Goal: Task Accomplishment & Management: Use online tool/utility

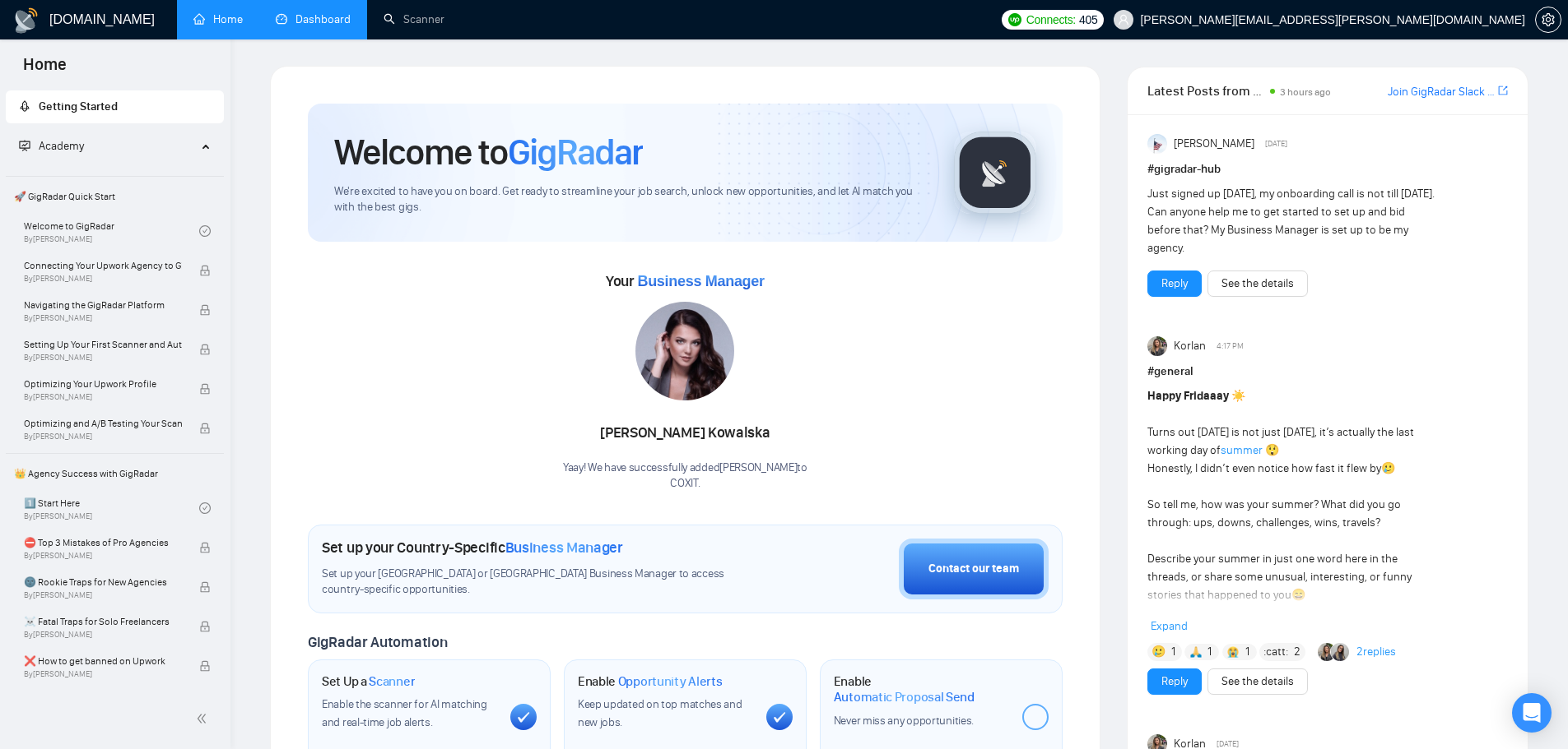
click at [313, 26] on link "Dashboard" at bounding box center [313, 19] width 75 height 14
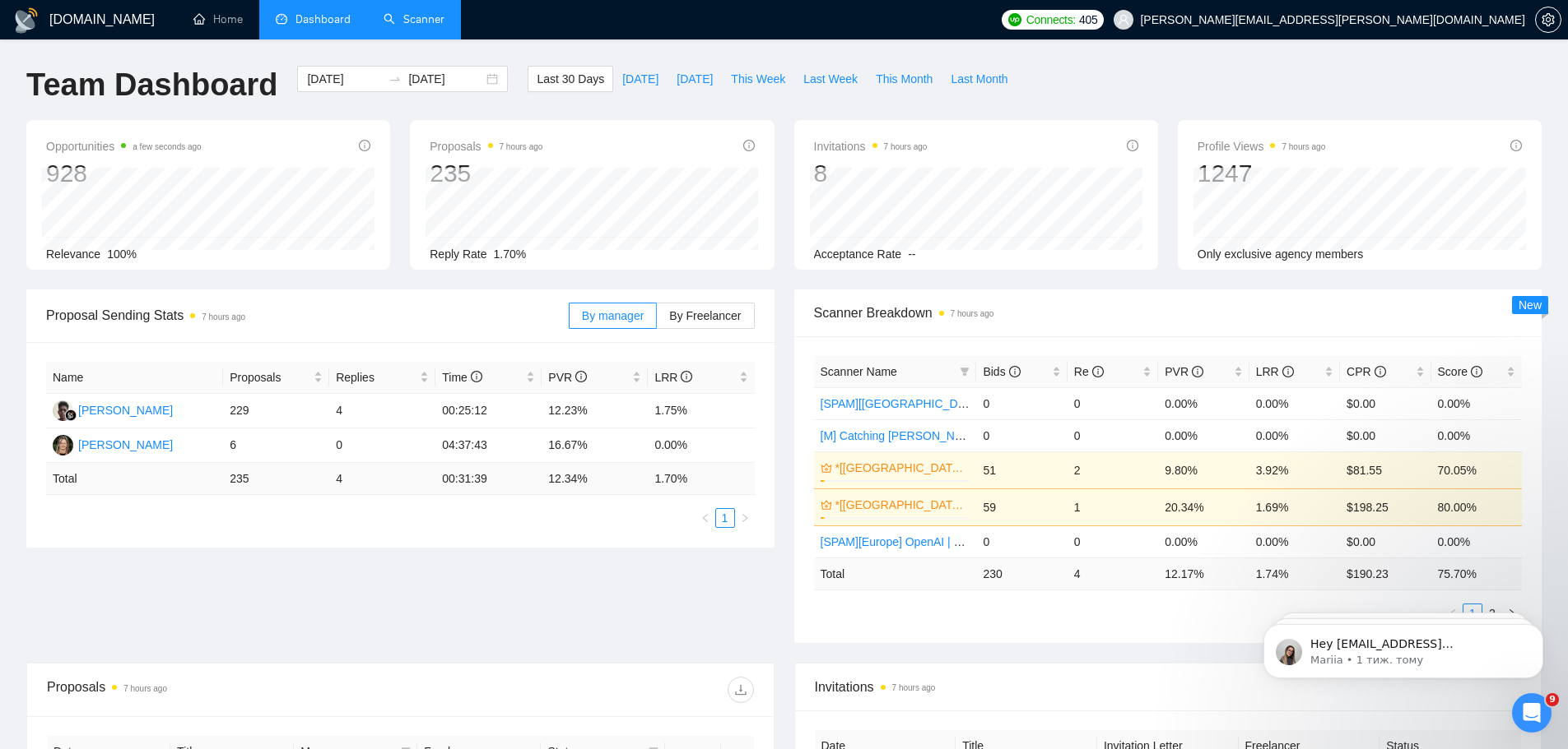
click at [425, 21] on link "Scanner" at bounding box center [414, 19] width 61 height 14
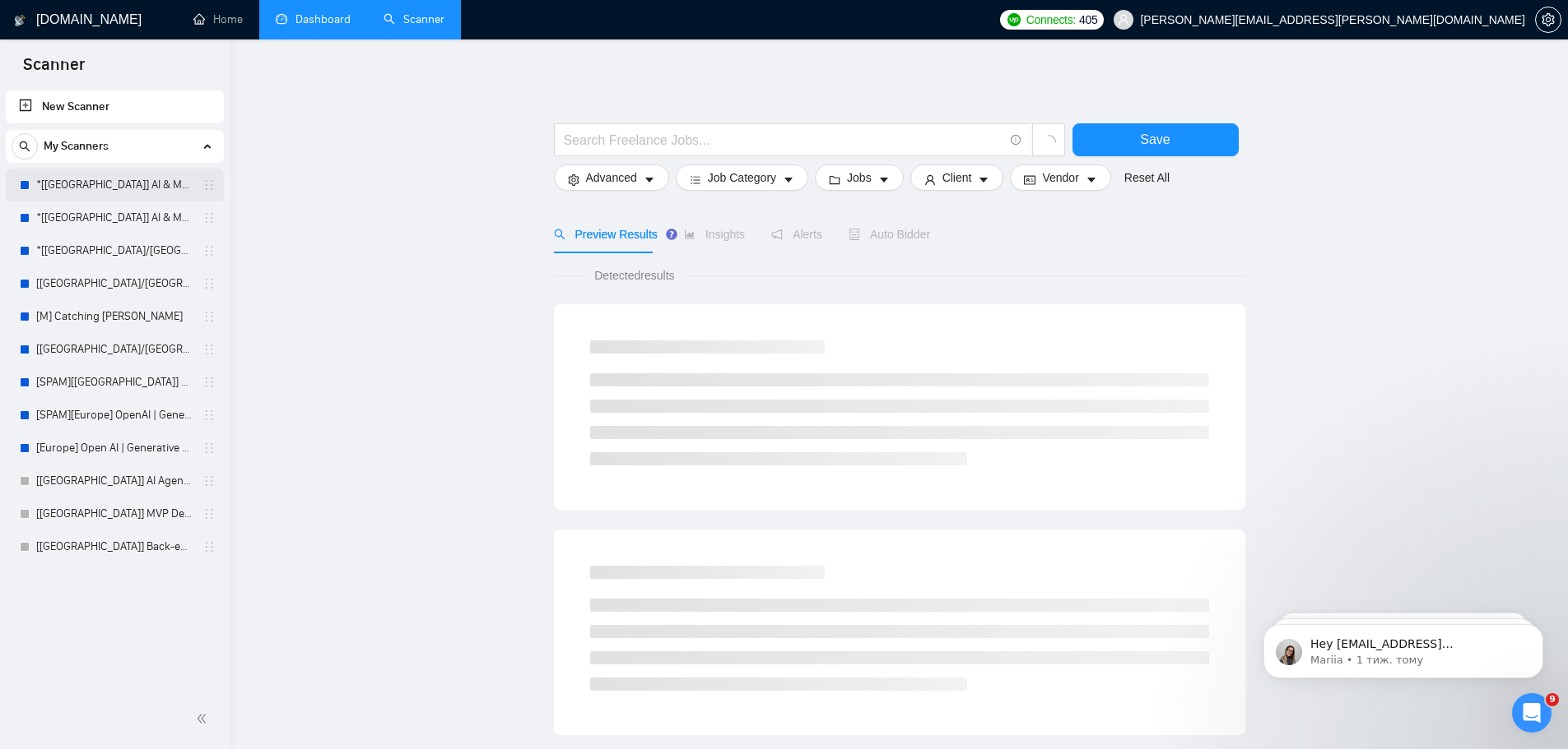
click at [94, 194] on link "*[[GEOGRAPHIC_DATA]] AI & Machine Learning Software" at bounding box center [115, 185] width 157 height 33
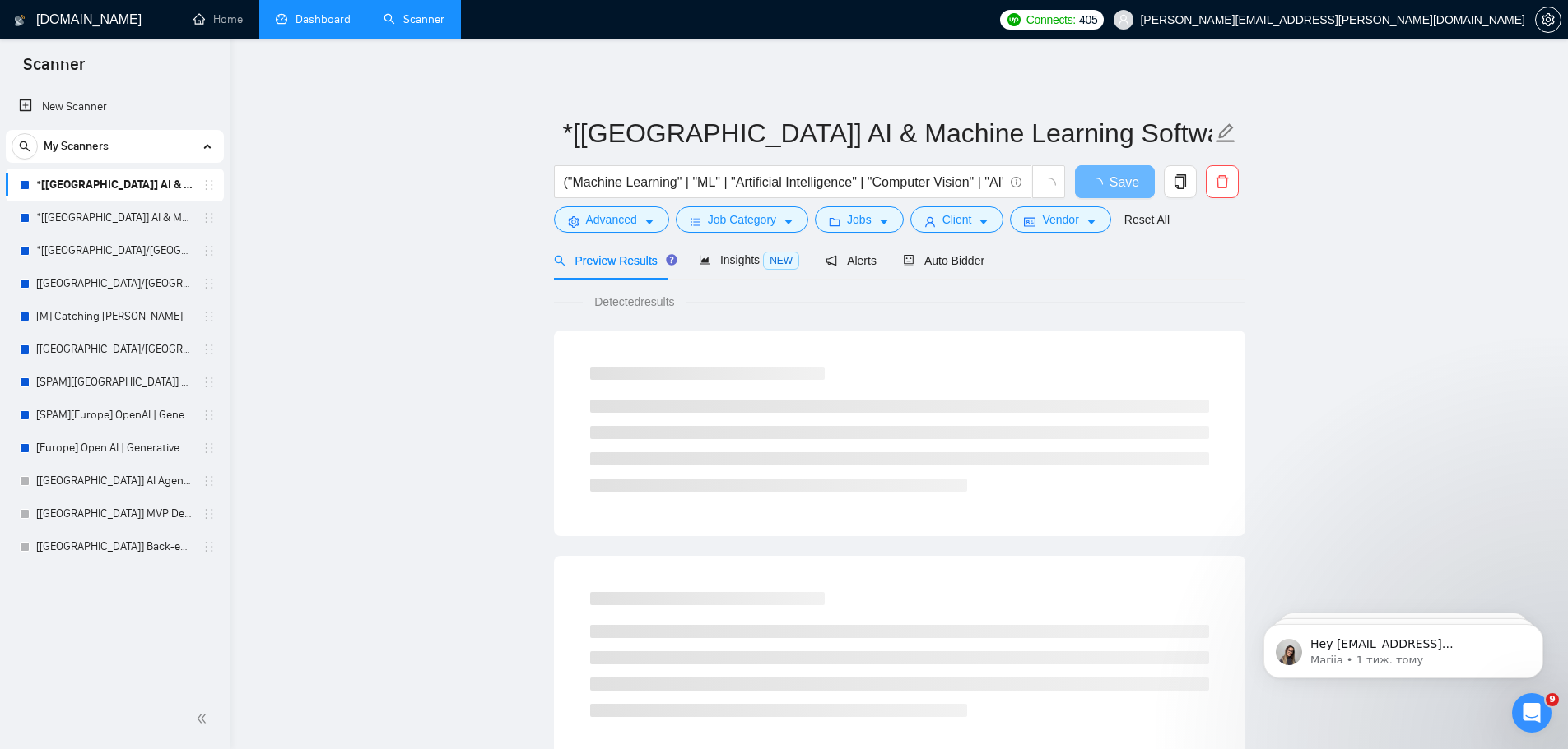
click at [622, 266] on span "Preview Results" at bounding box center [613, 261] width 119 height 13
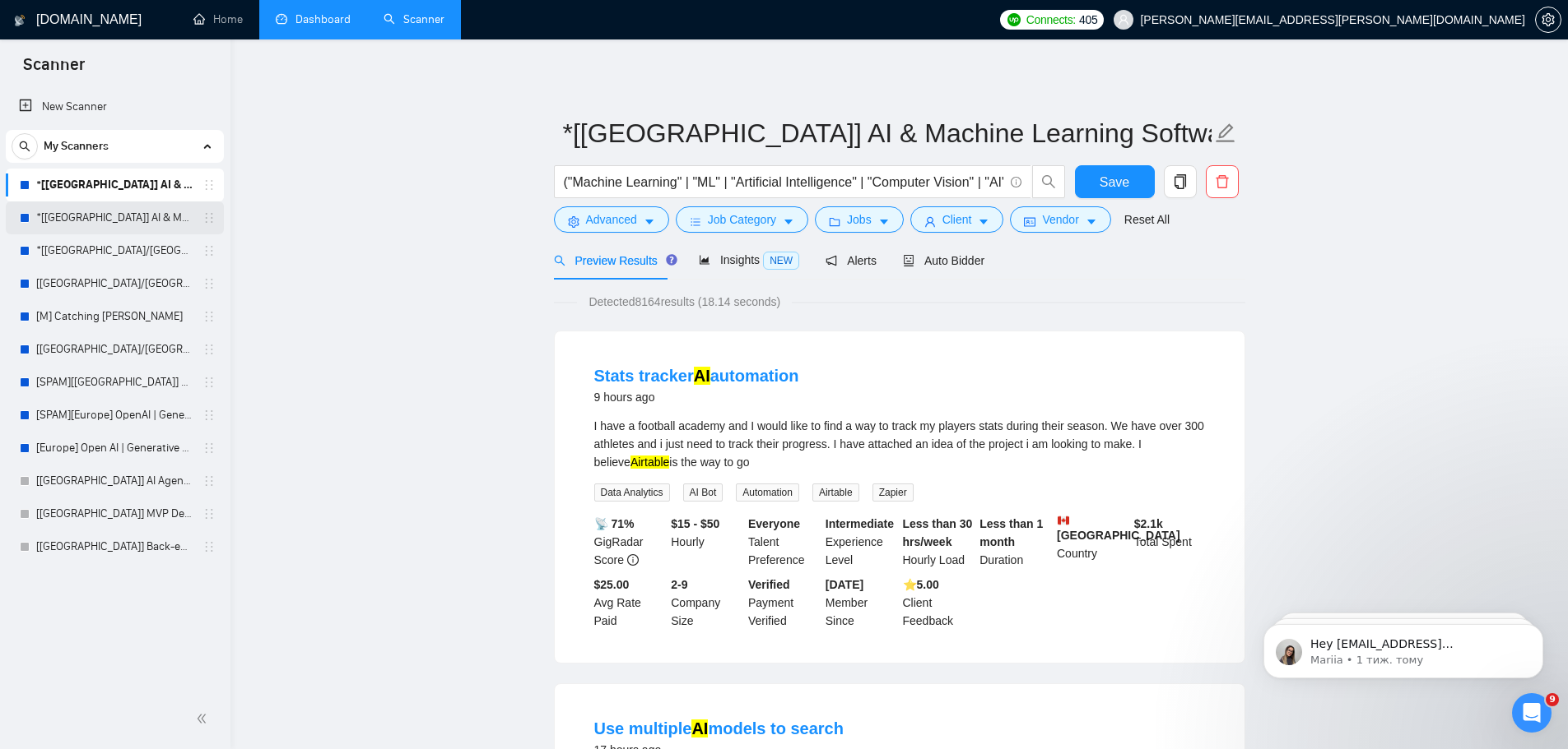
click at [118, 220] on link "*[[GEOGRAPHIC_DATA]] AI & Machine Learning Software" at bounding box center [115, 218] width 157 height 33
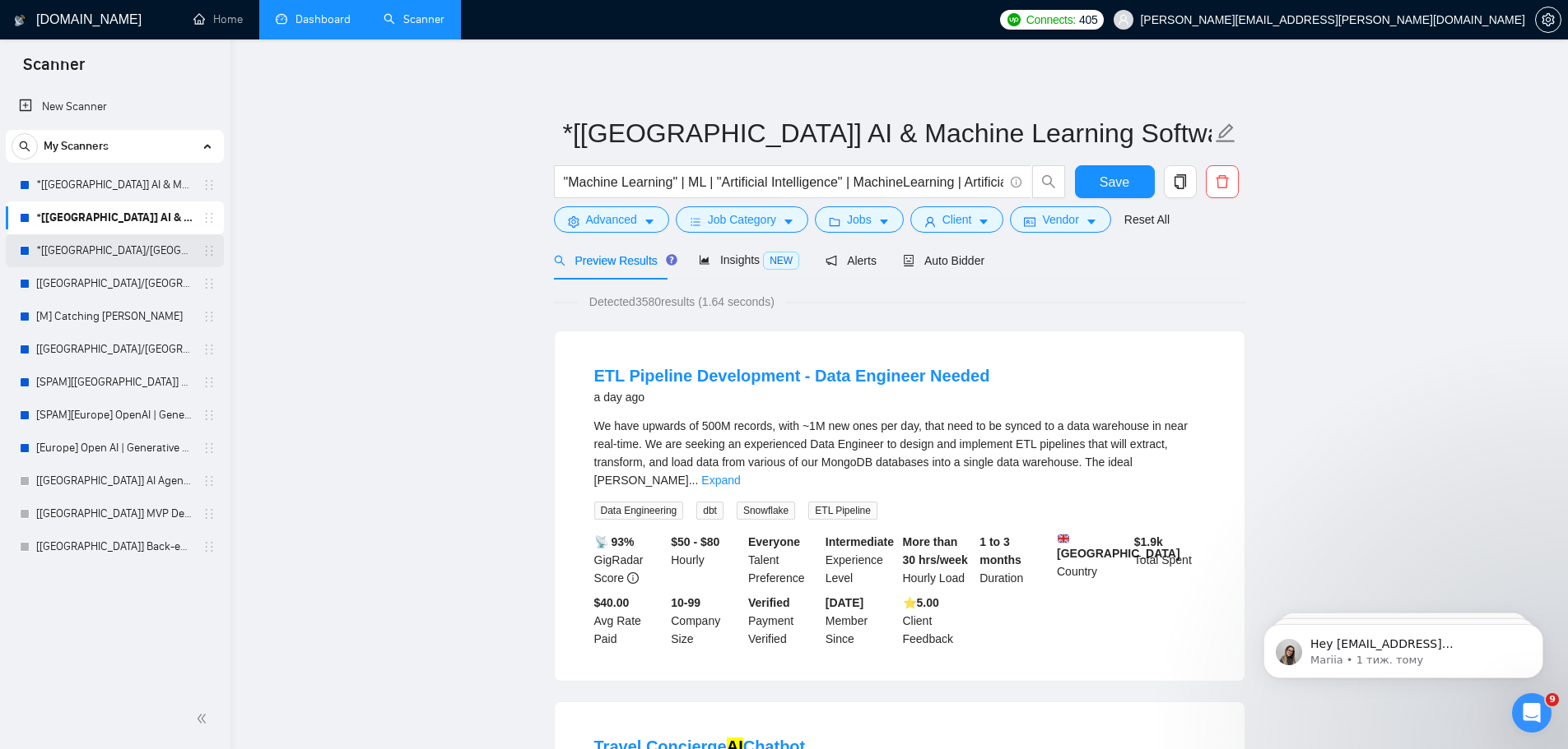
click at [129, 253] on link "*[[GEOGRAPHIC_DATA]/[GEOGRAPHIC_DATA]] AI Agent Development" at bounding box center [115, 251] width 157 height 33
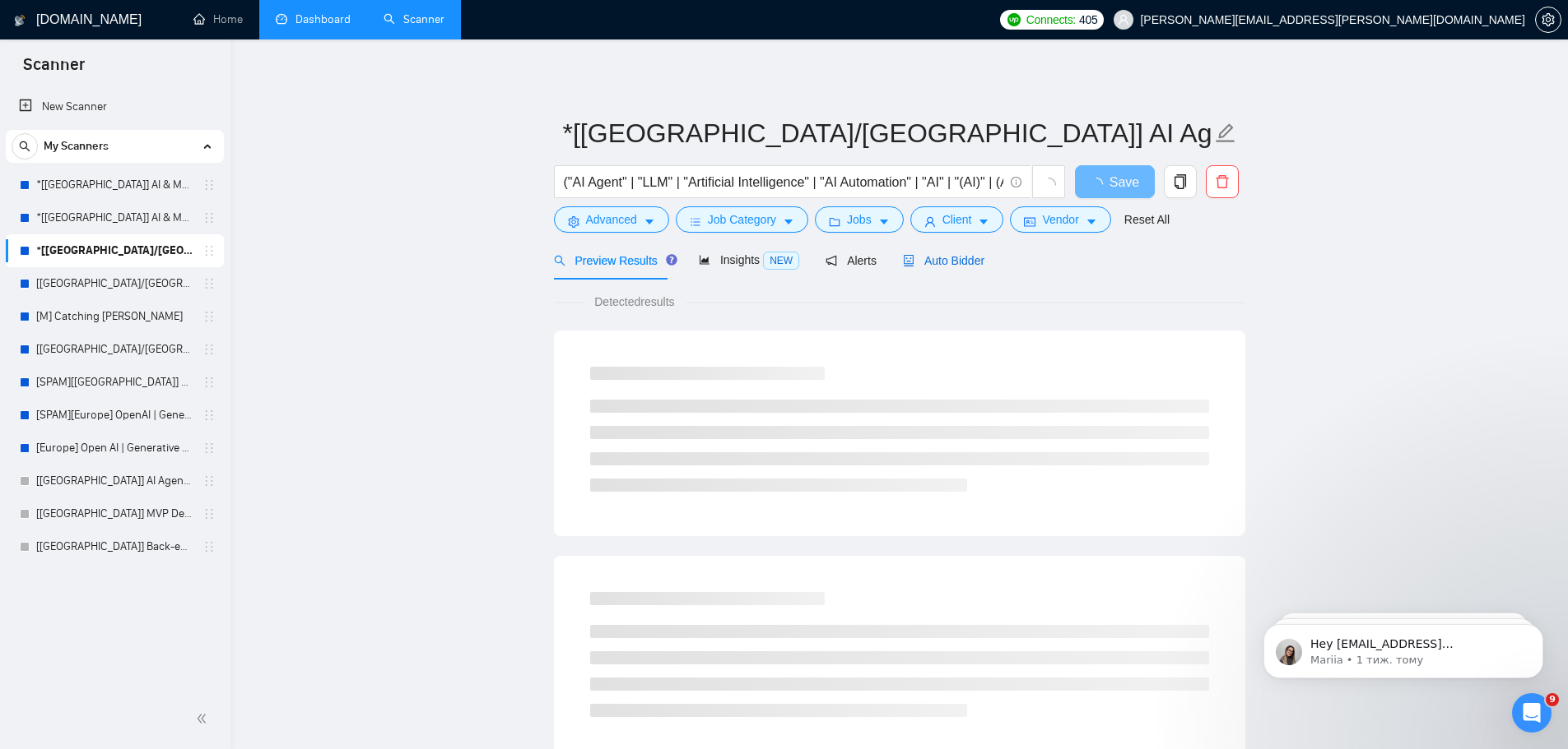
click at [963, 269] on div "Auto Bidder" at bounding box center [943, 261] width 81 height 18
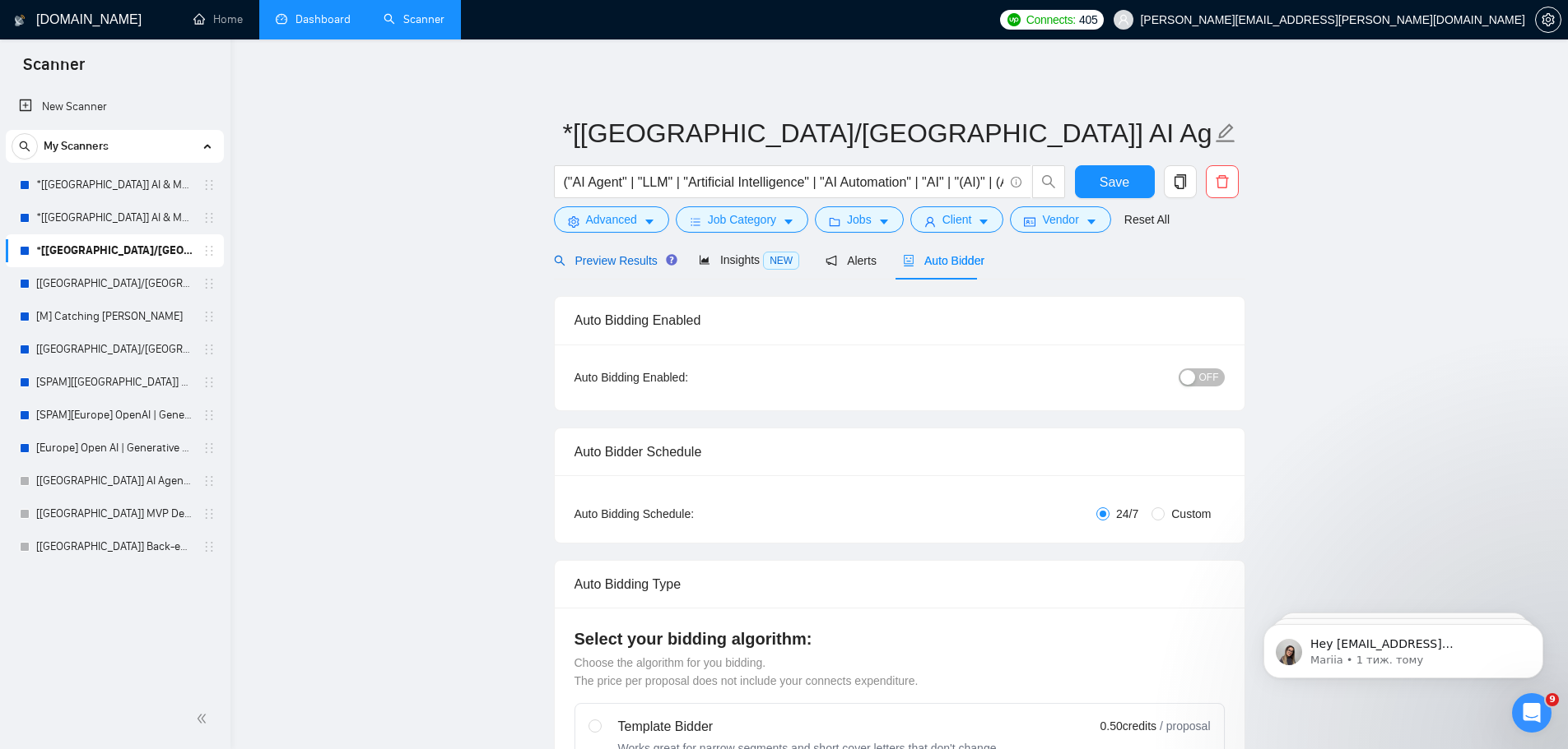
click at [604, 268] on div "Preview Results" at bounding box center [613, 261] width 119 height 18
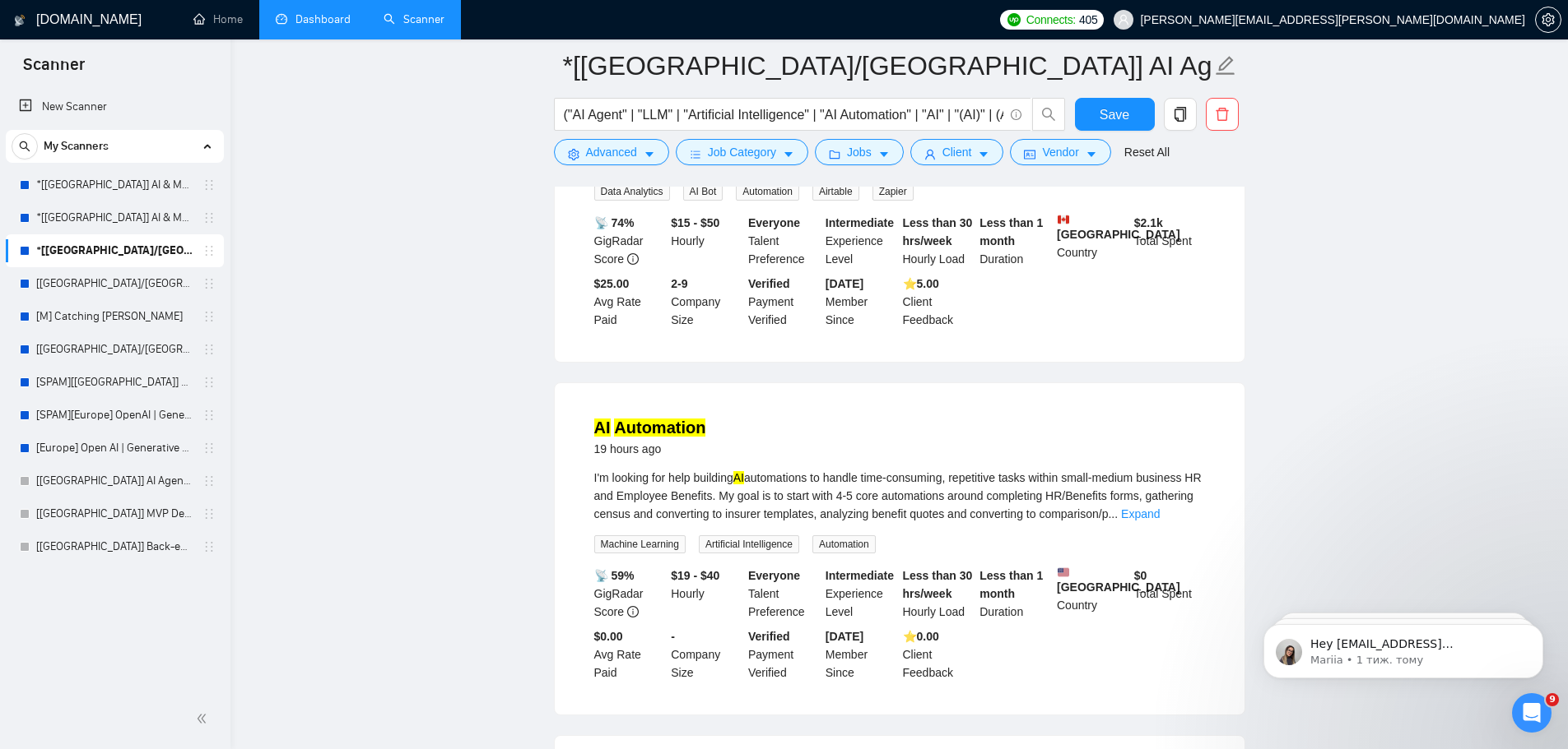
scroll to position [138, 0]
